Goal: Transaction & Acquisition: Purchase product/service

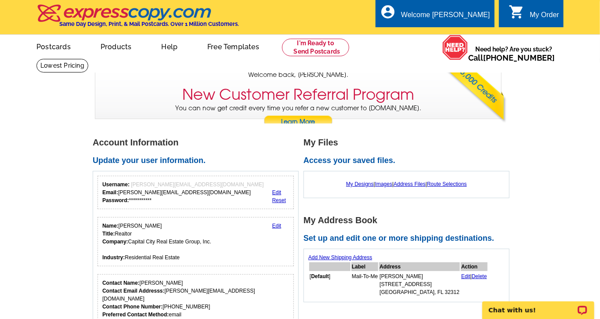
click at [461, 276] on link "Edit" at bounding box center [465, 276] width 9 height 6
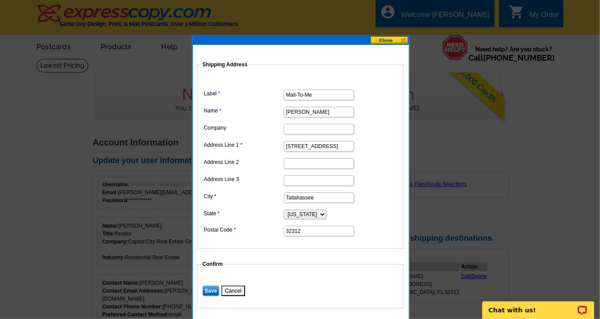
click at [338, 145] on input "1115 Sandhurst Drive" at bounding box center [319, 146] width 70 height 11
type input "1"
type input "1536 Harbor Club Drive"
click at [305, 229] on input "32312" at bounding box center [319, 231] width 70 height 11
type input "32308"
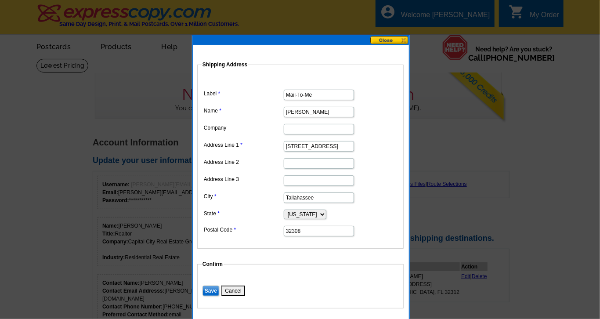
click at [210, 287] on input "Save" at bounding box center [211, 291] width 17 height 11
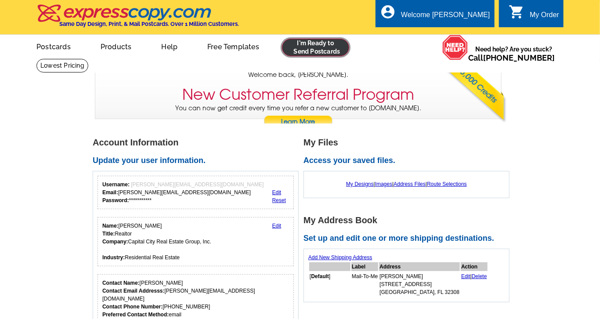
click at [313, 47] on link at bounding box center [315, 48] width 67 height 18
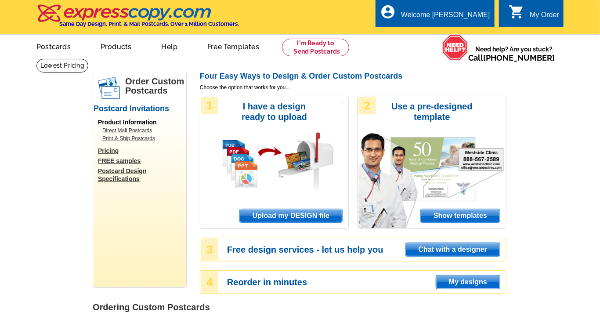
click at [300, 214] on span "Upload my DESIGN file" at bounding box center [291, 215] width 102 height 13
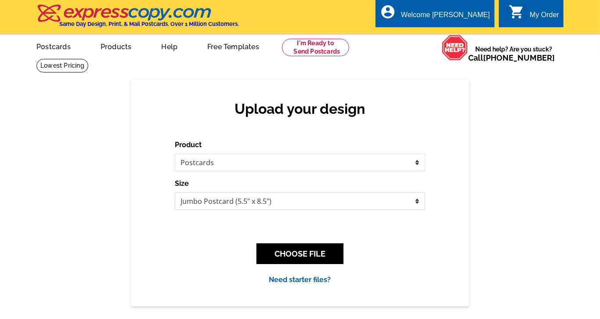
click at [175, 192] on select "Jumbo Postcard (5.5" x 8.5") Regular Postcard (4.25" x 5.6") Panoramic Postcard…" at bounding box center [300, 201] width 251 height 18
select select "1"
click option "Regular Postcard (4.25" x 5.6")" at bounding box center [0, 0] width 0 height 0
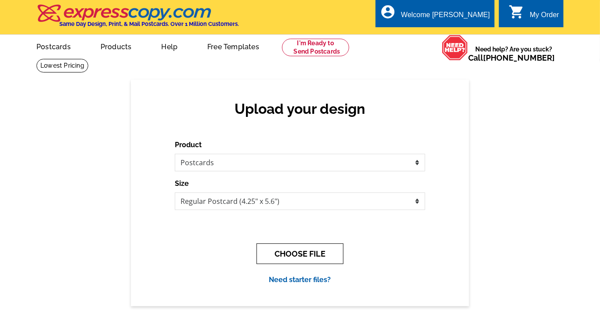
click at [298, 253] on button "CHOOSE FILE" at bounding box center [300, 253] width 87 height 21
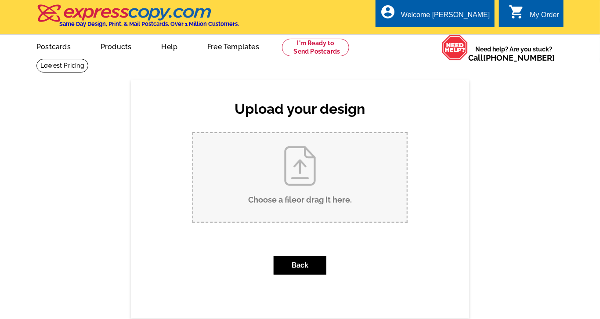
click at [290, 166] on input "Choose a file or drag it here ." at bounding box center [300, 177] width 214 height 89
type input "C:\fakepath\ArborHillmailingAug2025.pub"
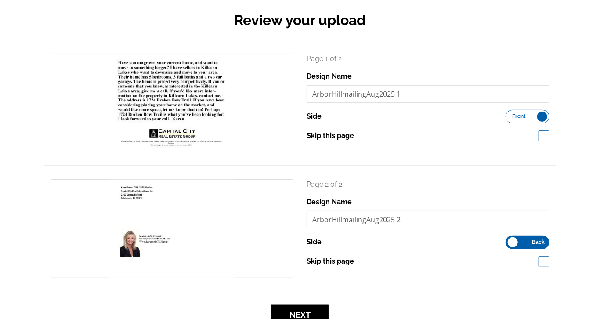
scroll to position [93, 0]
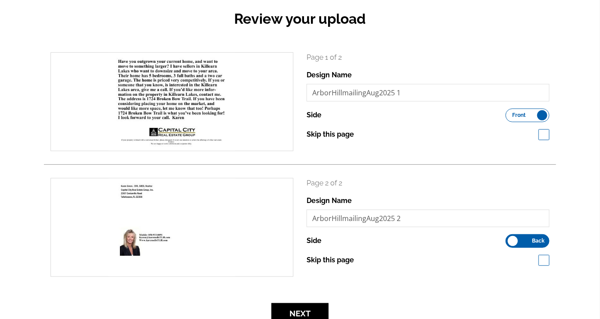
click at [583, 91] on div "Review your upload search Page 1 of 2 Design Name ArborHillmailingAug2025 1 Sid…" at bounding box center [300, 162] width 600 height 350
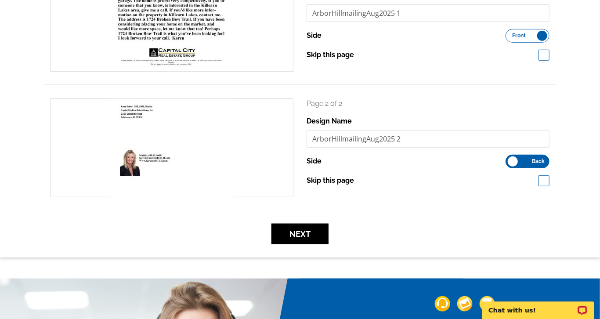
scroll to position [178, 0]
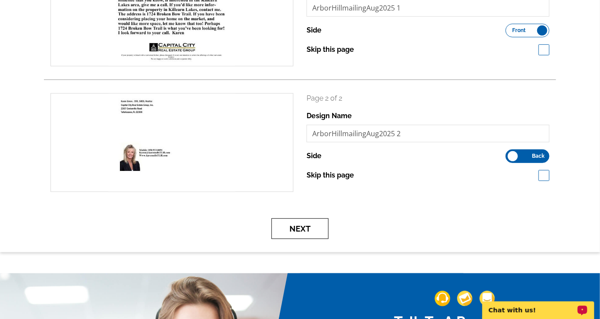
click at [299, 229] on button "Next" at bounding box center [300, 228] width 57 height 21
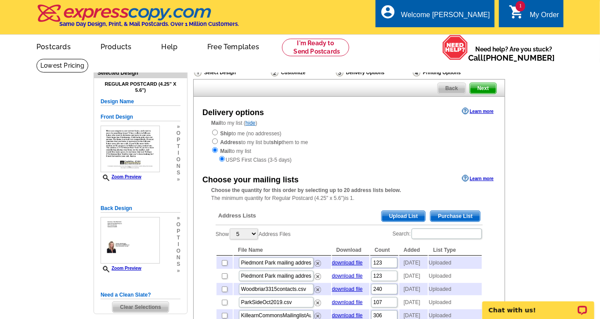
click at [407, 214] on span "Upload List" at bounding box center [404, 216] width 44 height 11
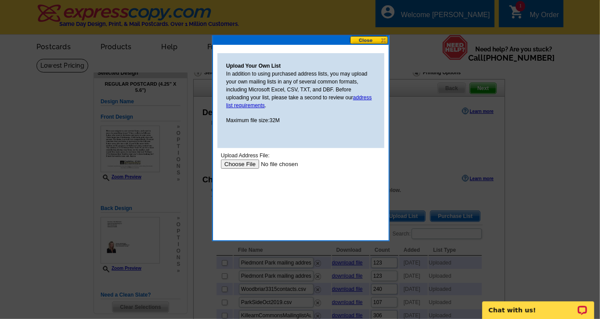
click at [237, 165] on input "file" at bounding box center [276, 163] width 111 height 9
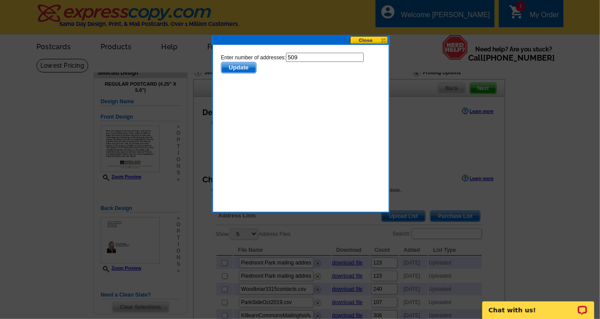
click at [243, 65] on span "Update" at bounding box center [238, 67] width 35 height 11
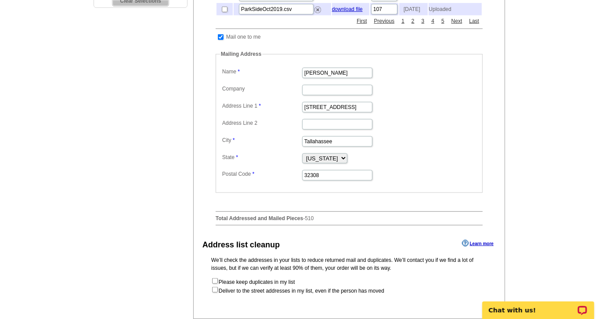
scroll to position [309, 0]
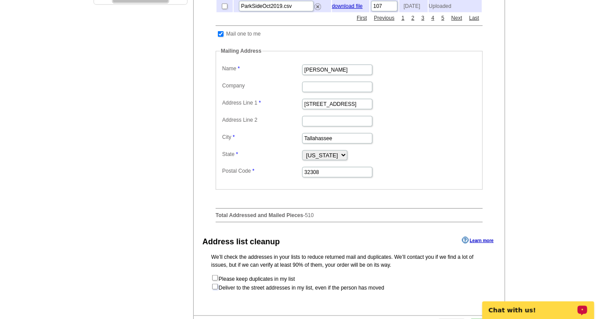
click at [216, 285] on input "checkbox" at bounding box center [215, 287] width 6 height 6
checkbox input "true"
radio input "true"
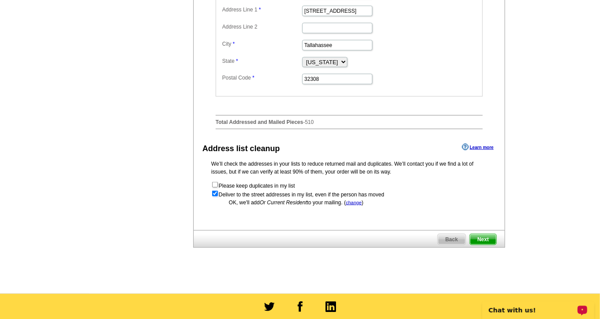
scroll to position [425, 0]
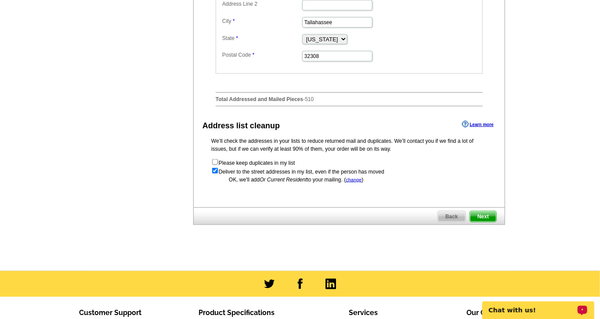
click at [484, 213] on span "Next" at bounding box center [483, 216] width 26 height 11
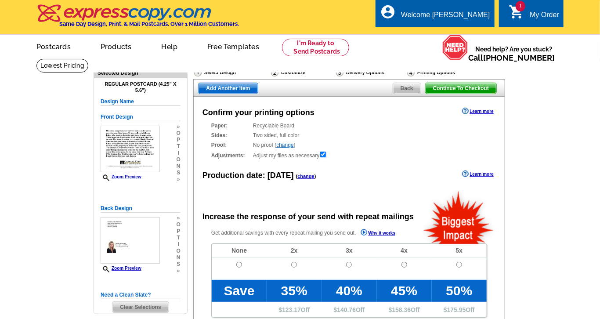
radio input "false"
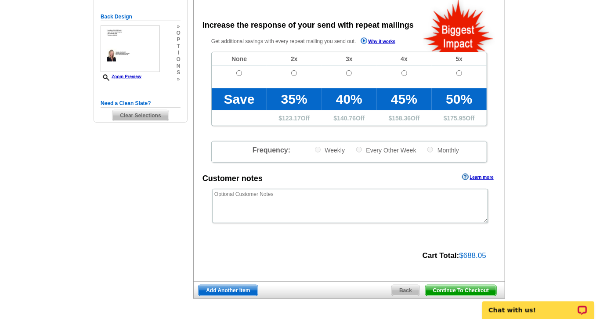
scroll to position [209, 0]
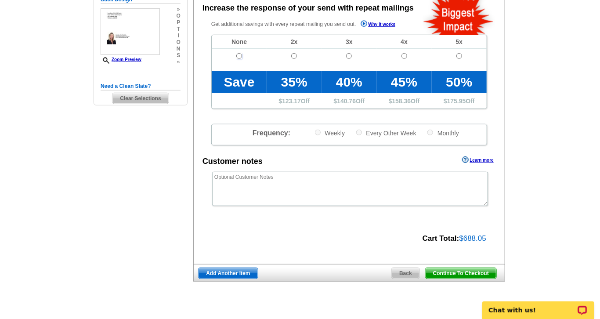
click at [239, 54] on input "radio" at bounding box center [239, 56] width 6 height 6
radio input "true"
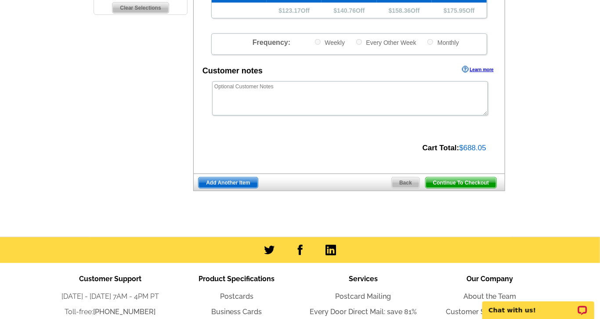
scroll to position [325, 0]
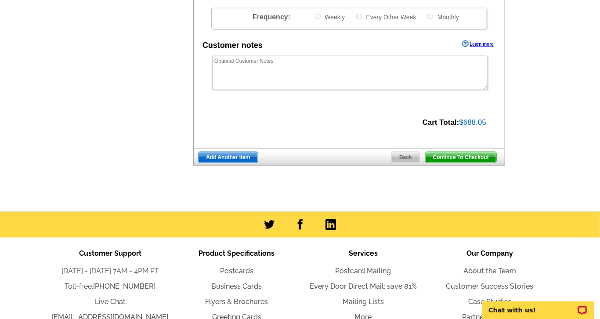
click at [464, 154] on span "Continue To Checkout" at bounding box center [461, 157] width 71 height 11
